Goal: Task Accomplishment & Management: Manage account settings

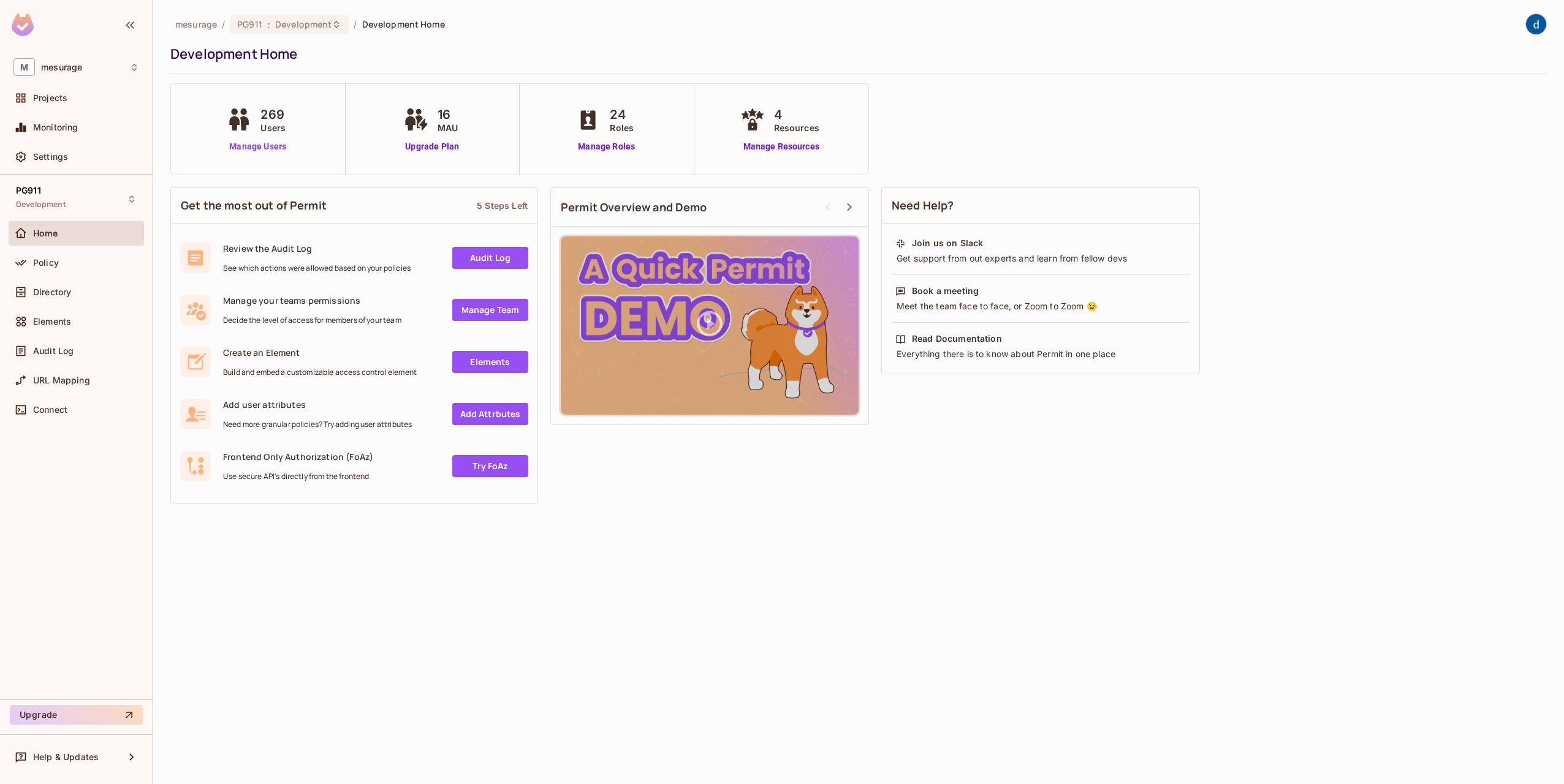
click at [246, 148] on link "Manage Users" at bounding box center [257, 146] width 68 height 13
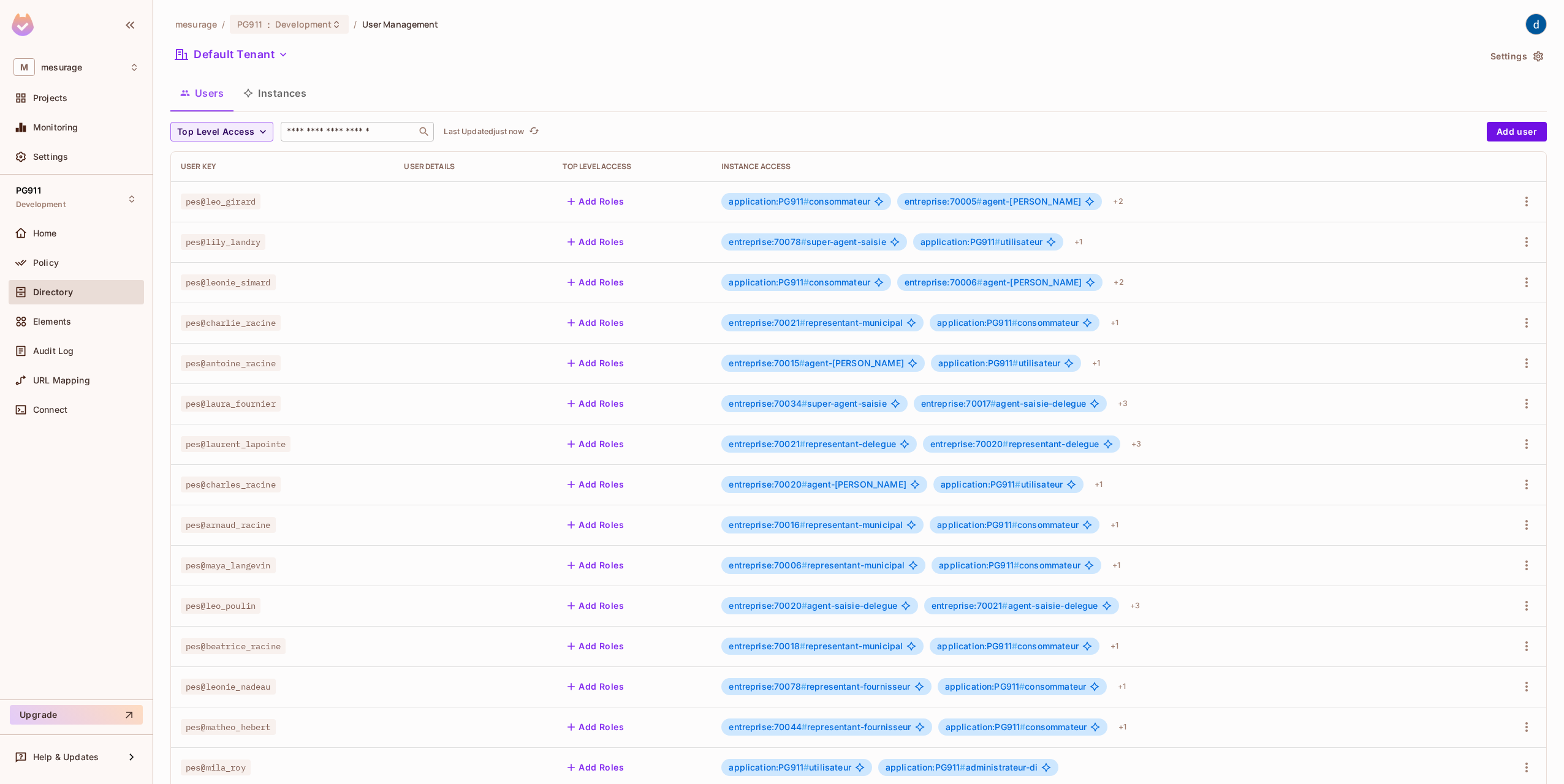
click at [350, 129] on input "text" at bounding box center [349, 132] width 129 height 12
type input "*****"
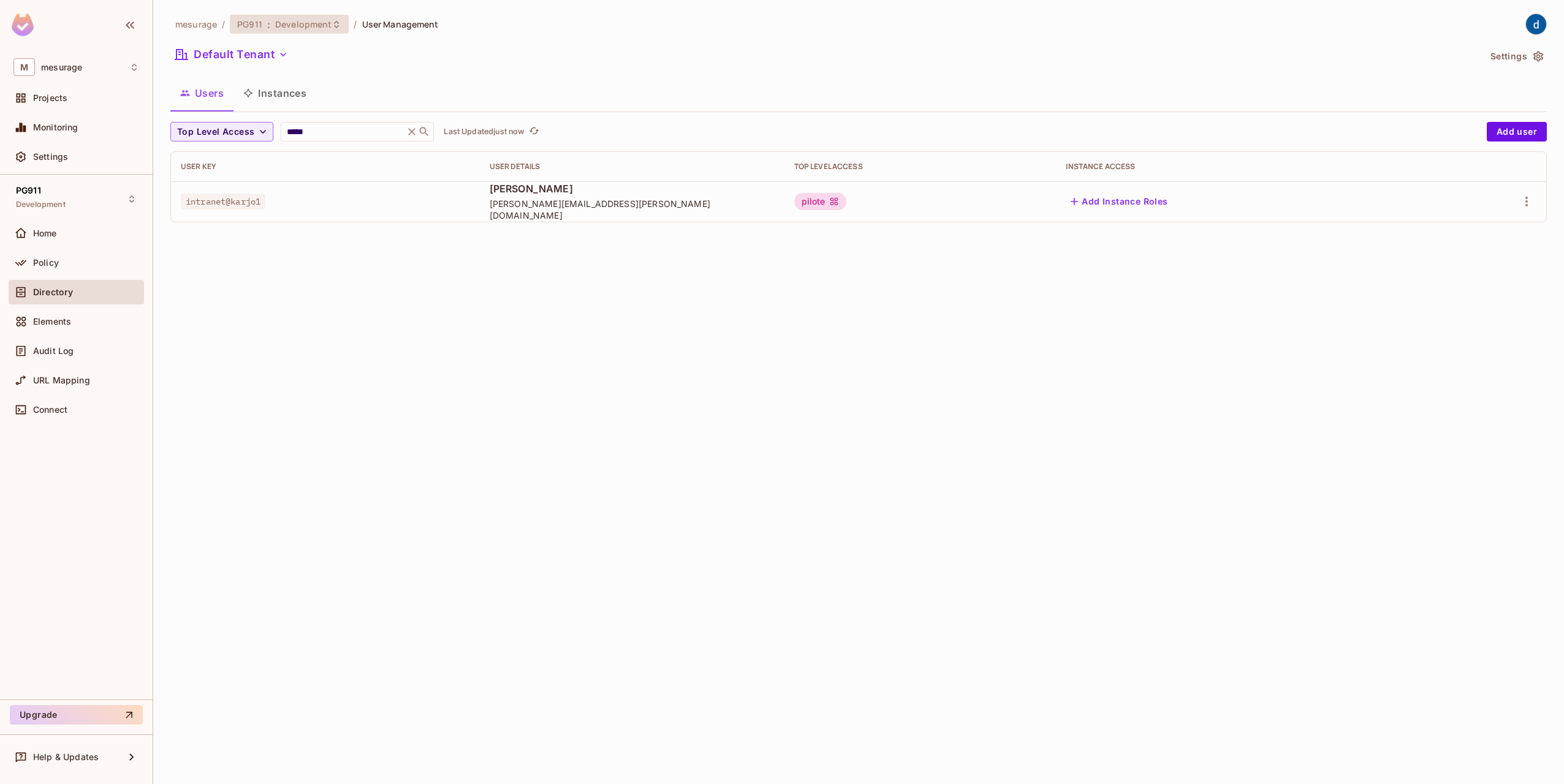
click at [318, 23] on span "Development" at bounding box center [303, 23] width 56 height 11
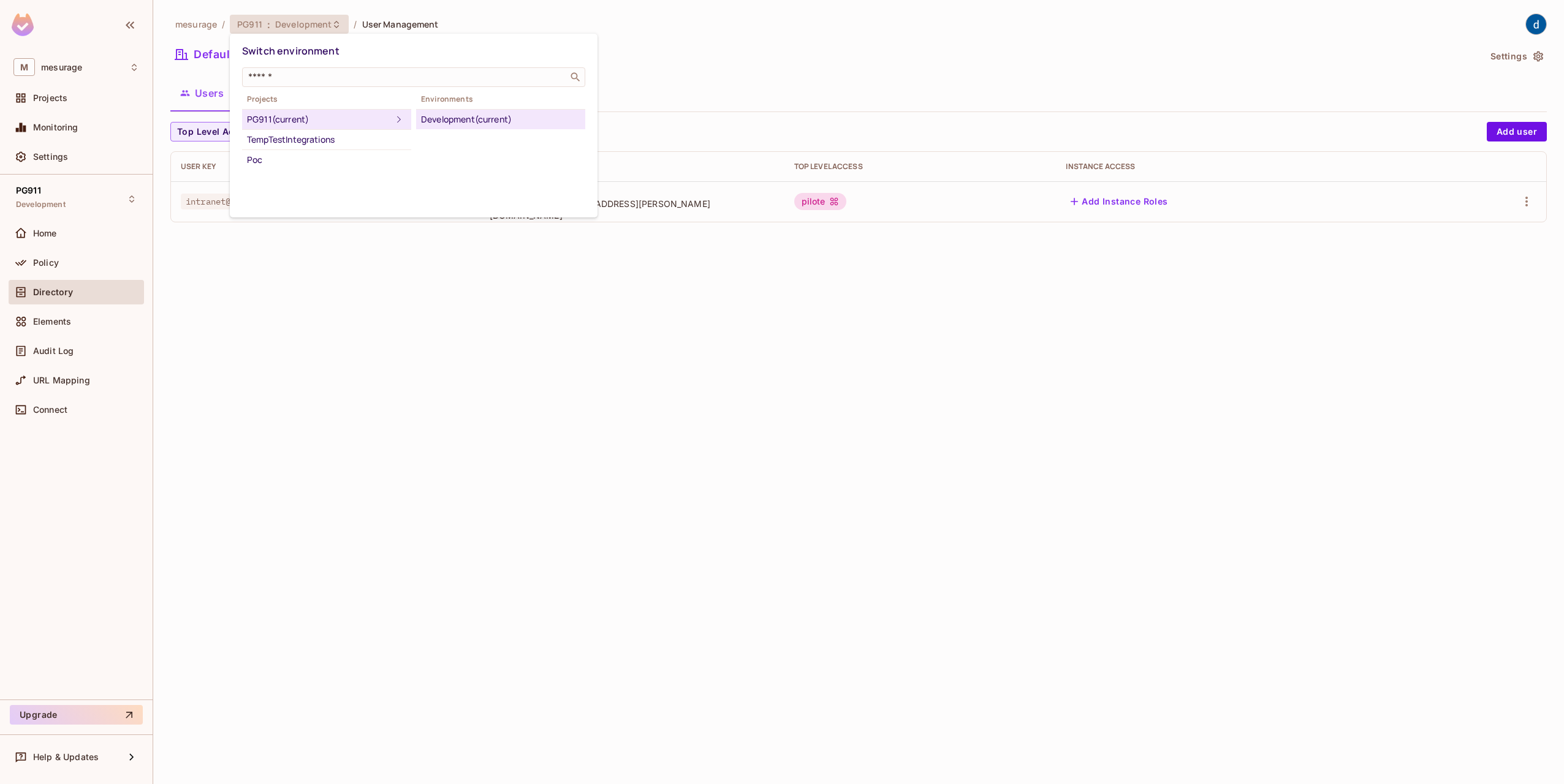
click at [318, 23] on div at bounding box center [782, 392] width 1564 height 784
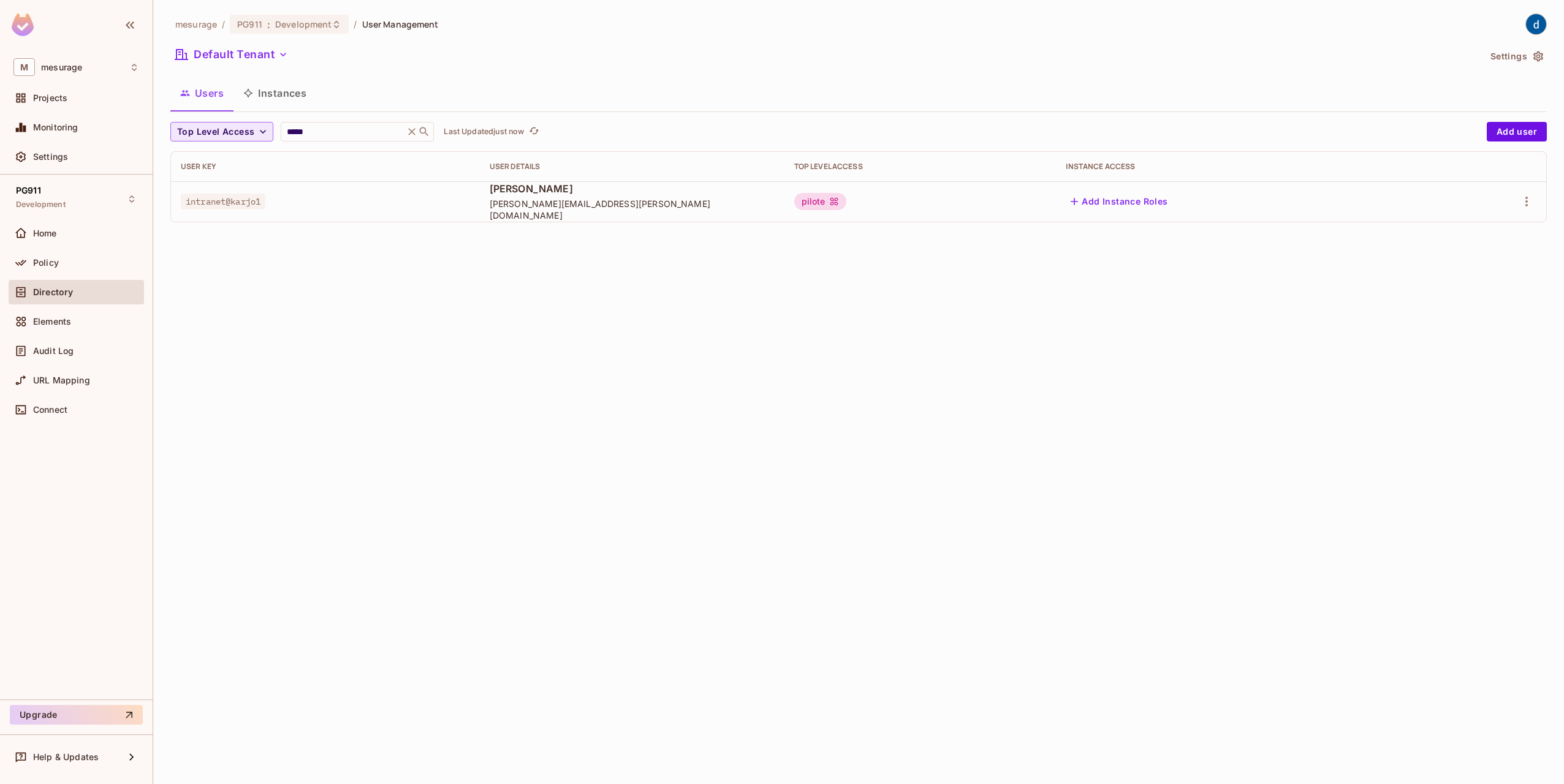
click at [243, 135] on span "Top Level Access" at bounding box center [216, 132] width 77 height 15
click at [238, 177] on li "pilote" at bounding box center [236, 185] width 132 height 26
